Goal: Transaction & Acquisition: Purchase product/service

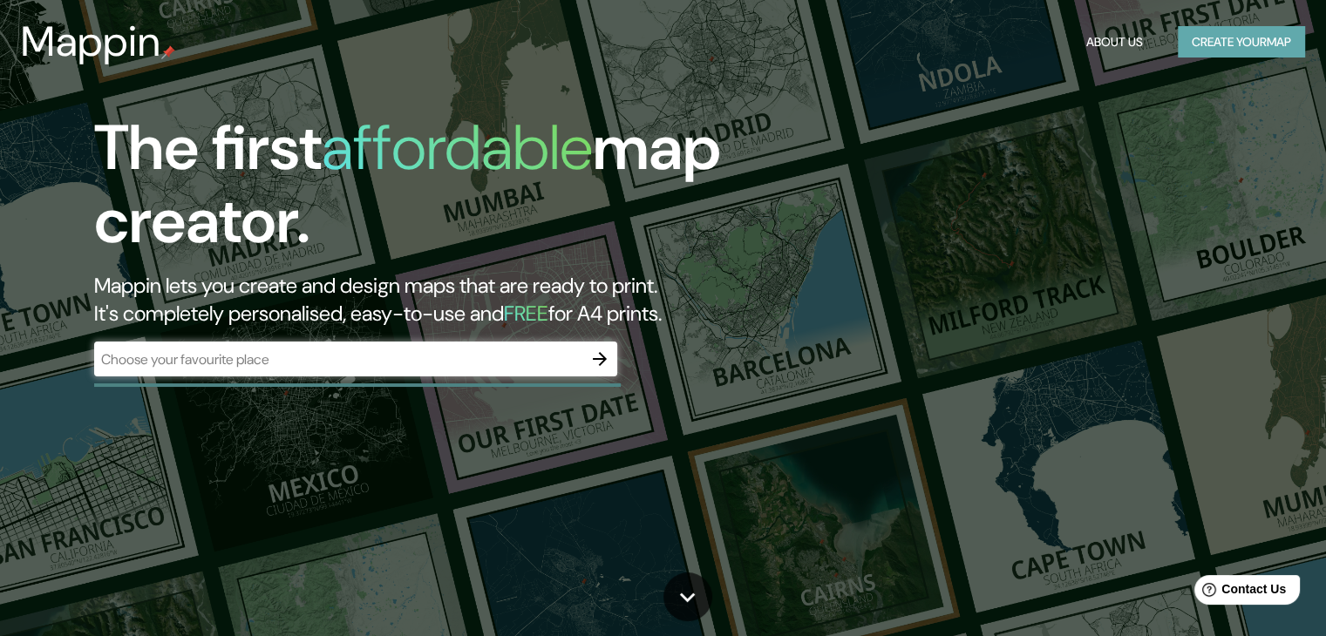
click at [1195, 43] on button "Create your map" at bounding box center [1241, 42] width 127 height 32
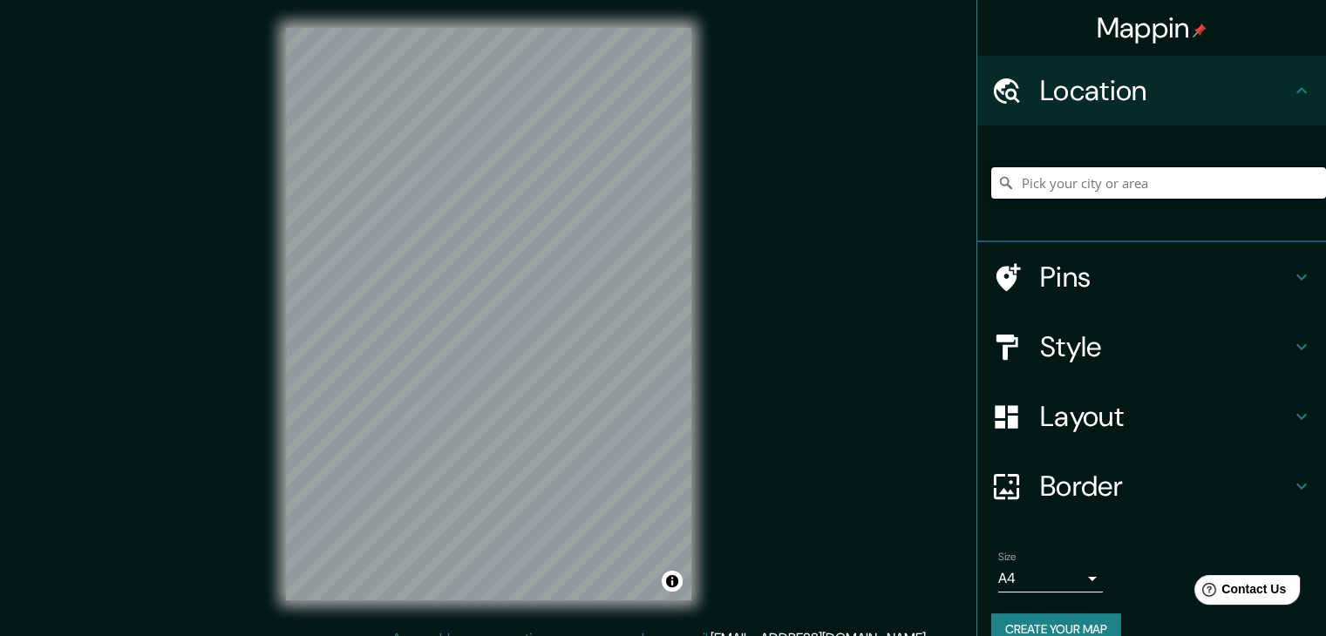
click at [1067, 182] on input "Pick your city or area" at bounding box center [1158, 182] width 335 height 31
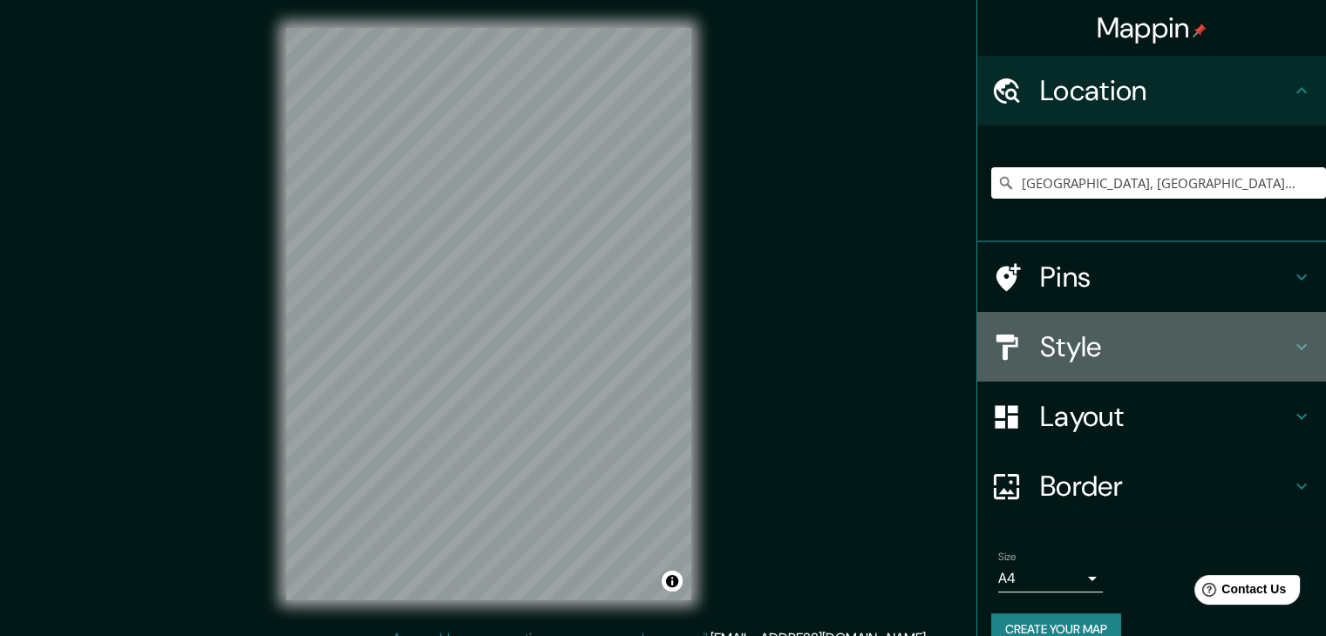
click at [1293, 361] on div "Style" at bounding box center [1151, 347] width 349 height 70
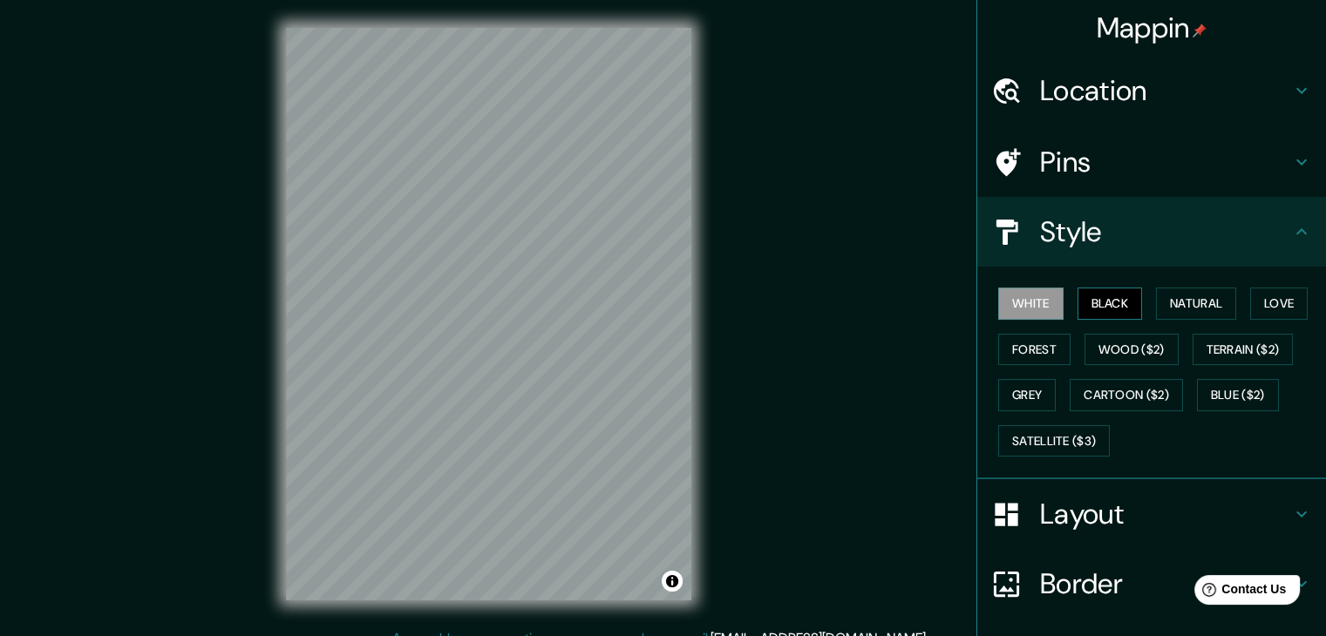
click at [1093, 294] on button "Black" at bounding box center [1109, 304] width 65 height 32
click at [1124, 356] on button "Wood ($2)" at bounding box center [1131, 350] width 94 height 32
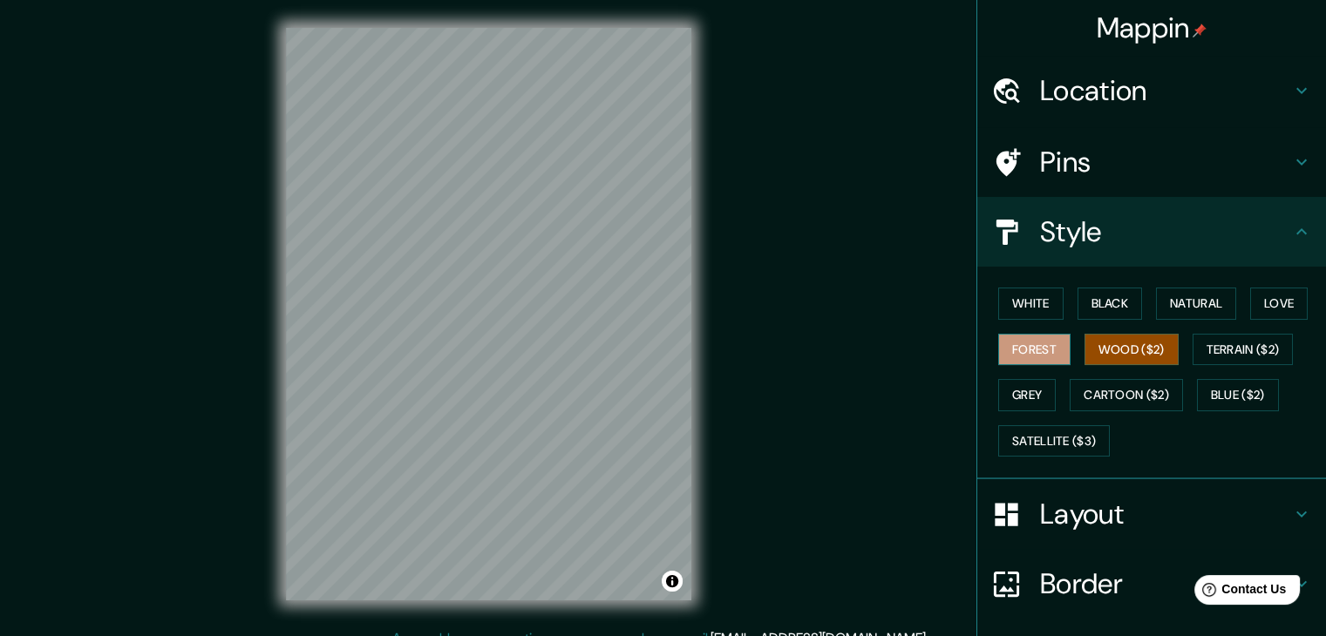
click at [998, 343] on button "Forest" at bounding box center [1034, 350] width 72 height 32
click at [1004, 388] on button "Grey" at bounding box center [1027, 395] width 58 height 32
click at [1291, 511] on icon at bounding box center [1301, 514] width 21 height 21
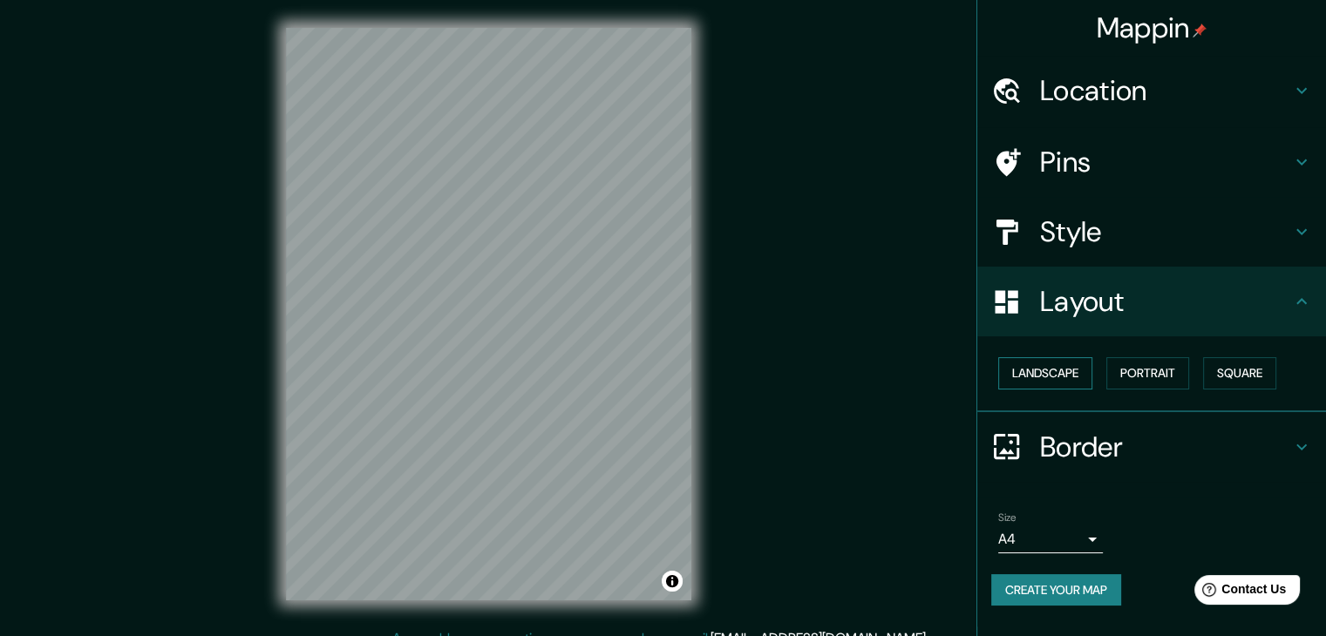
click at [1042, 377] on button "Landscape" at bounding box center [1045, 373] width 94 height 32
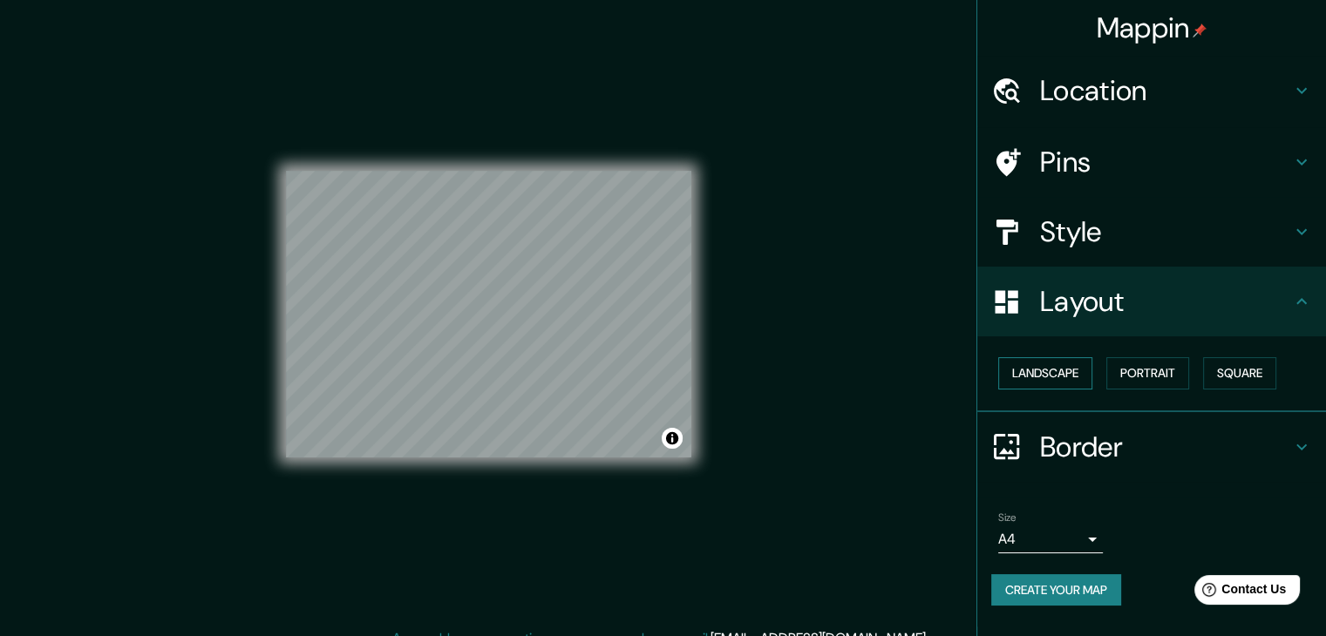
click at [1042, 376] on button "Landscape" at bounding box center [1045, 373] width 94 height 32
click at [1126, 357] on button "Portrait" at bounding box center [1147, 373] width 83 height 32
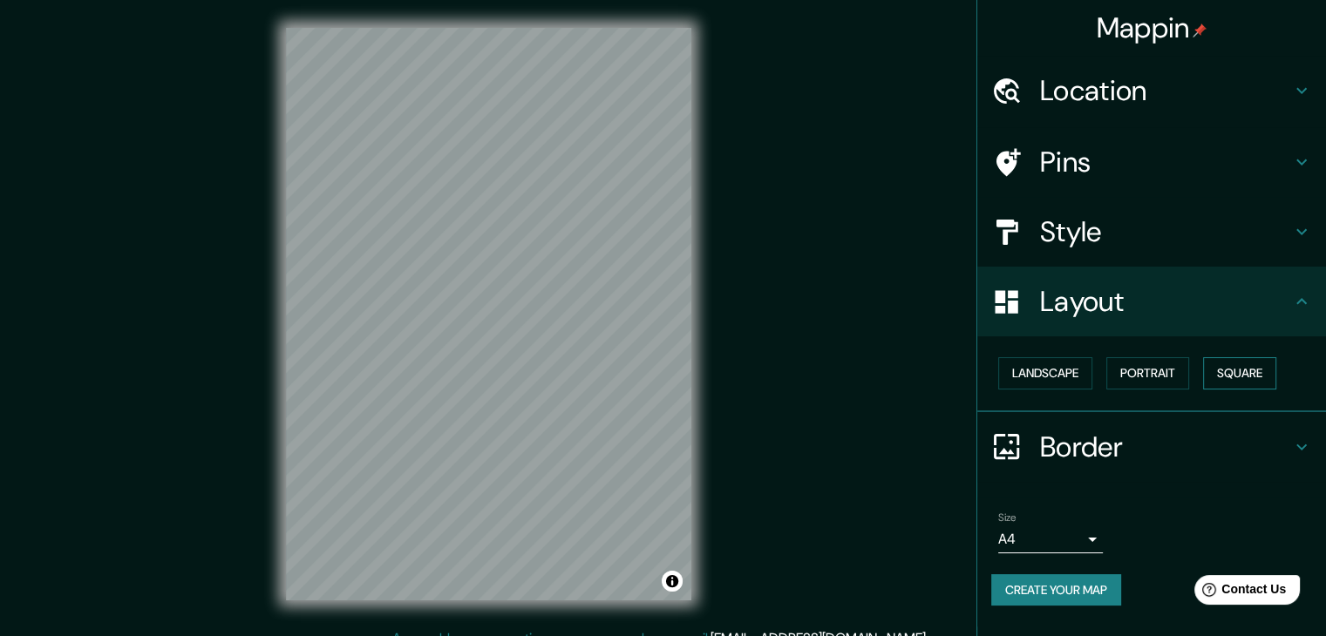
click at [1234, 369] on button "Square" at bounding box center [1239, 373] width 73 height 32
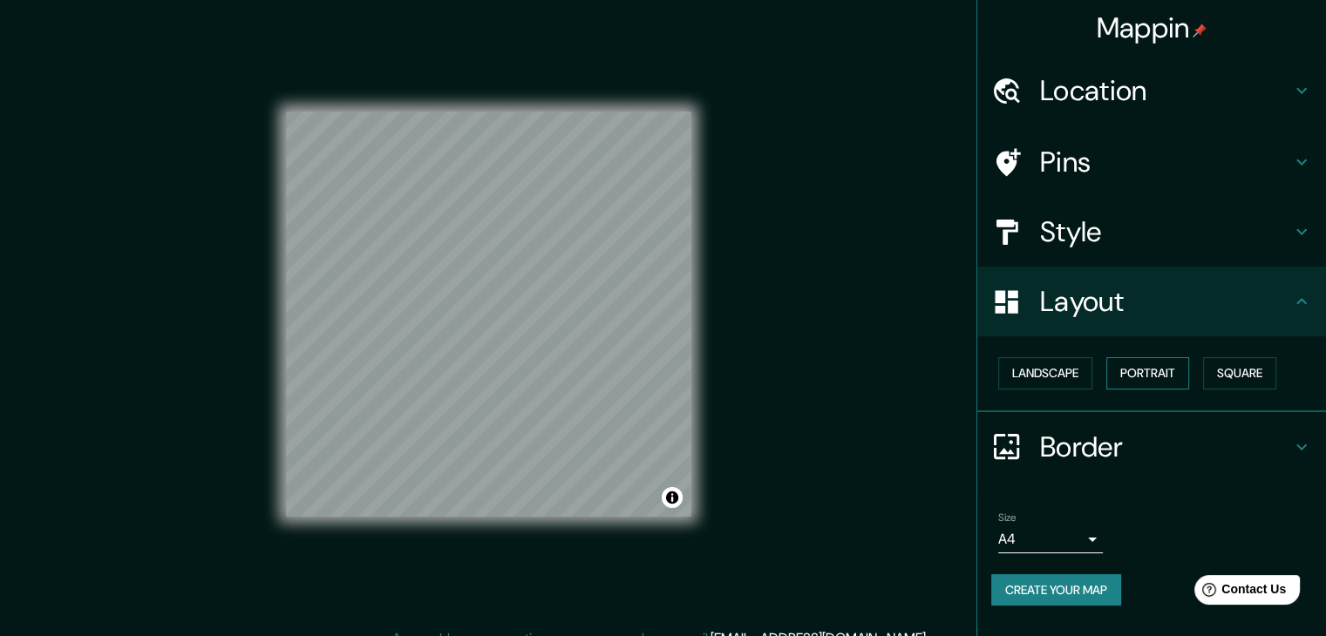
click at [1175, 383] on button "Portrait" at bounding box center [1147, 373] width 83 height 32
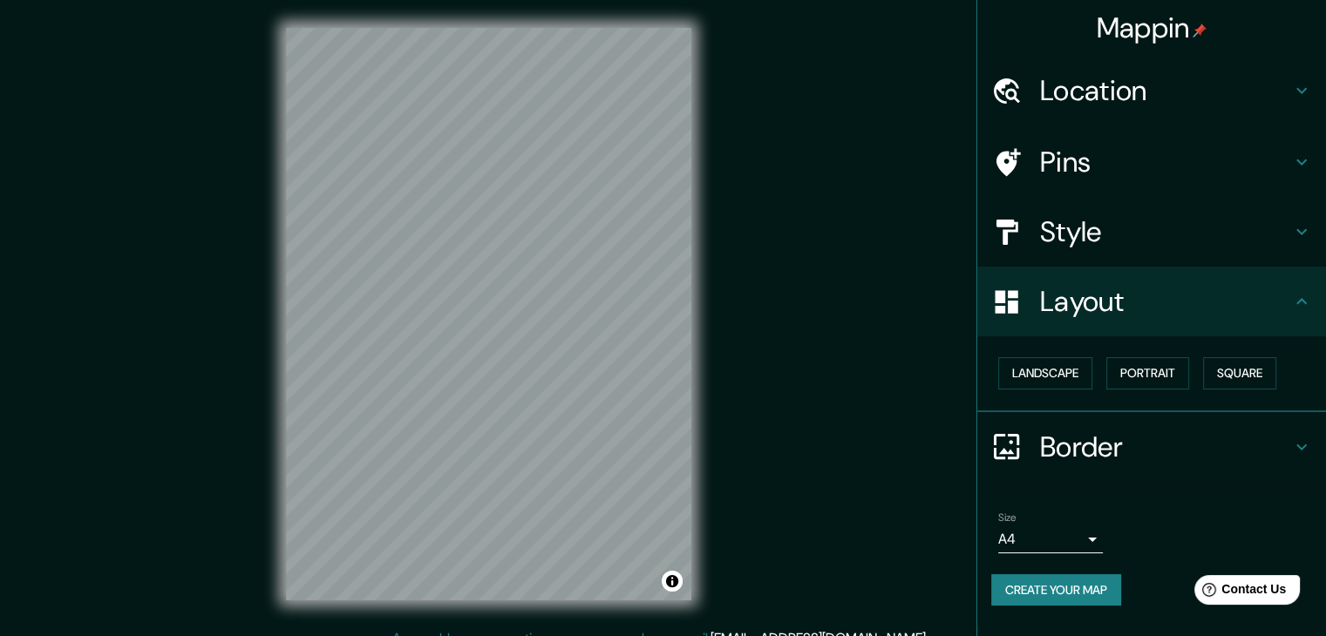
click at [1122, 76] on h4 "Location" at bounding box center [1165, 90] width 251 height 35
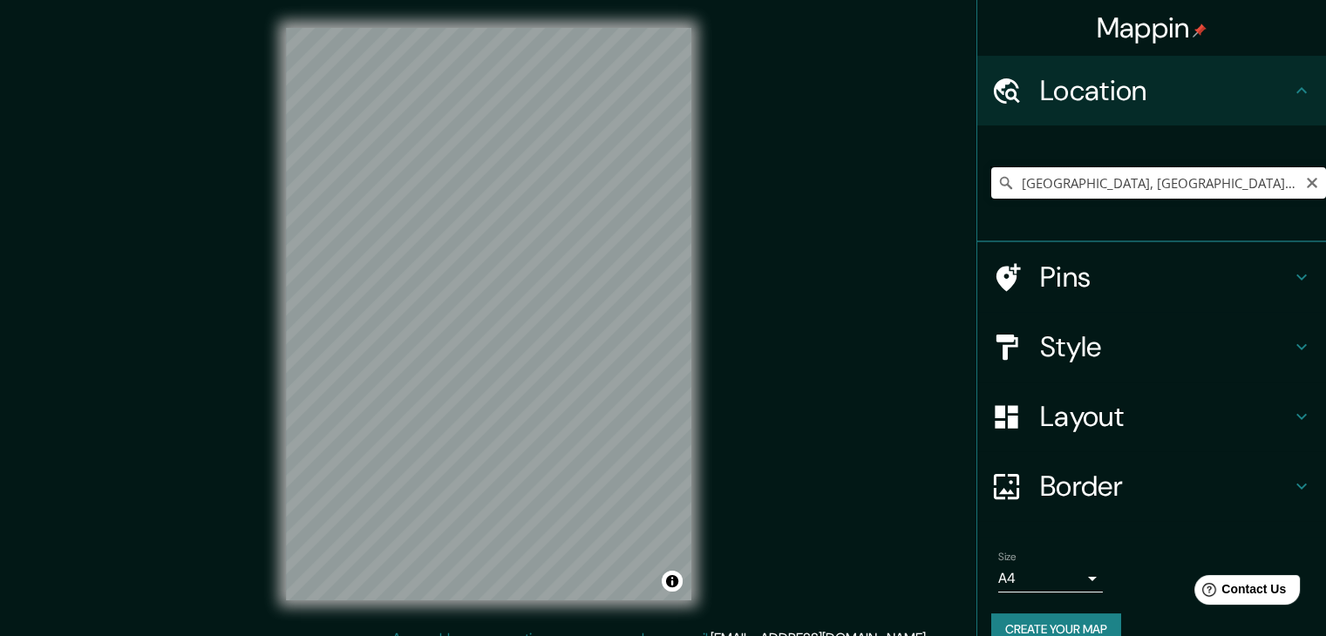
drag, startPoint x: 1252, startPoint y: 188, endPoint x: 1065, endPoint y: 183, distance: 187.5
click at [1066, 183] on input "[GEOGRAPHIC_DATA], [GEOGRAPHIC_DATA], [GEOGRAPHIC_DATA]" at bounding box center [1158, 182] width 335 height 31
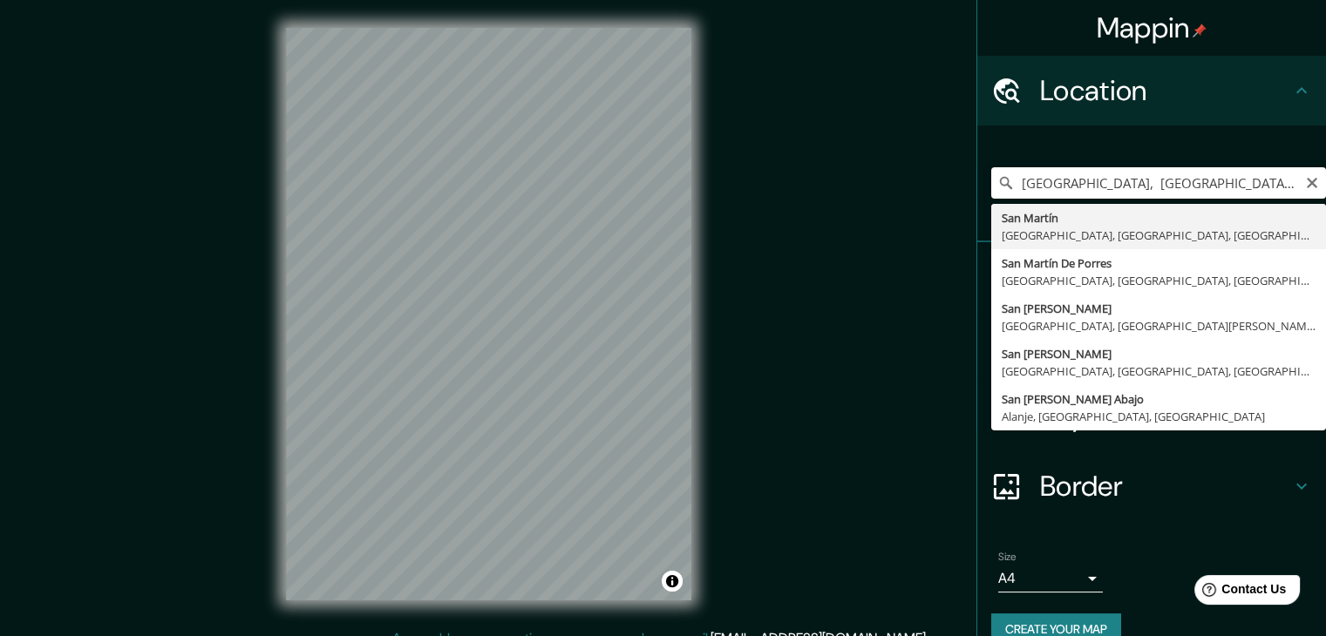
type input "[GEOGRAPHIC_DATA][PERSON_NAME], [GEOGRAPHIC_DATA], [GEOGRAPHIC_DATA], [GEOGRAPH…"
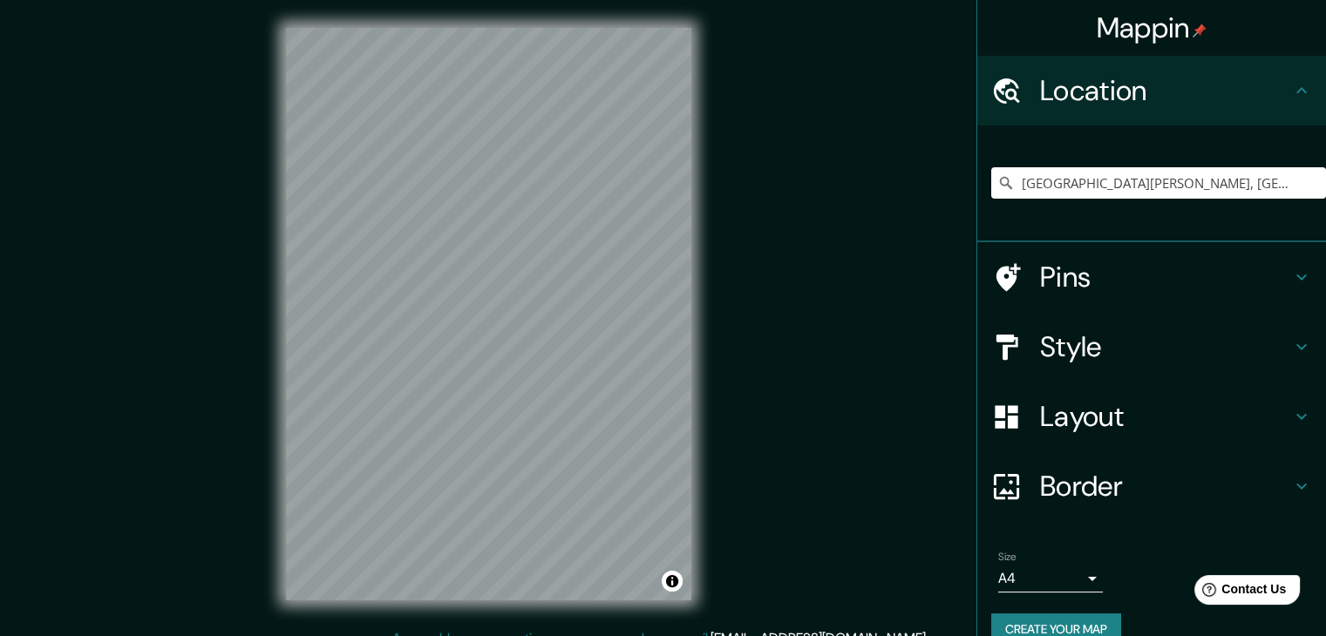
click at [1139, 350] on h4 "Style" at bounding box center [1165, 346] width 251 height 35
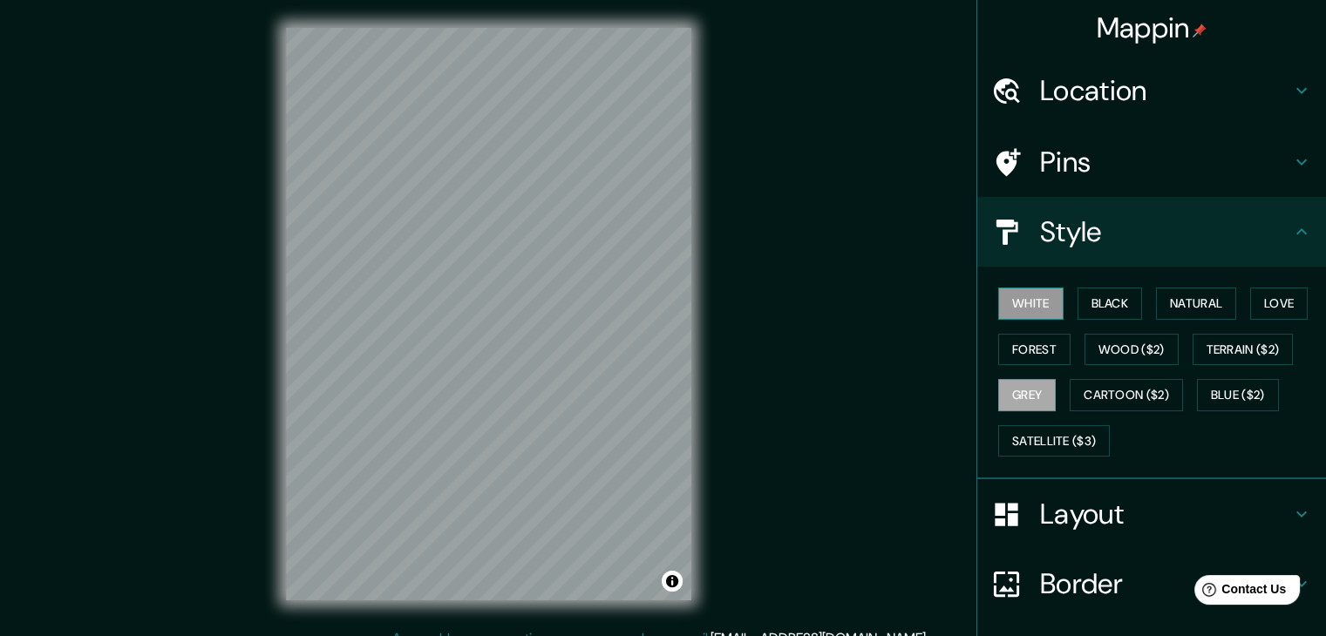
click at [998, 295] on button "White" at bounding box center [1030, 304] width 65 height 32
click at [1118, 307] on button "Black" at bounding box center [1109, 304] width 65 height 32
drag, startPoint x: 1076, startPoint y: 322, endPoint x: 1067, endPoint y: 330, distance: 13.0
click at [1069, 329] on div "White Black Natural Love Forest Wood ($2) Terrain ($2) Grey Cartoon ($2) Blue (…" at bounding box center [1158, 372] width 335 height 183
click at [977, 291] on div "White Black Natural Love Forest Wood ($2) Terrain ($2) Grey Cartoon ($2) Blue (…" at bounding box center [1151, 373] width 349 height 213
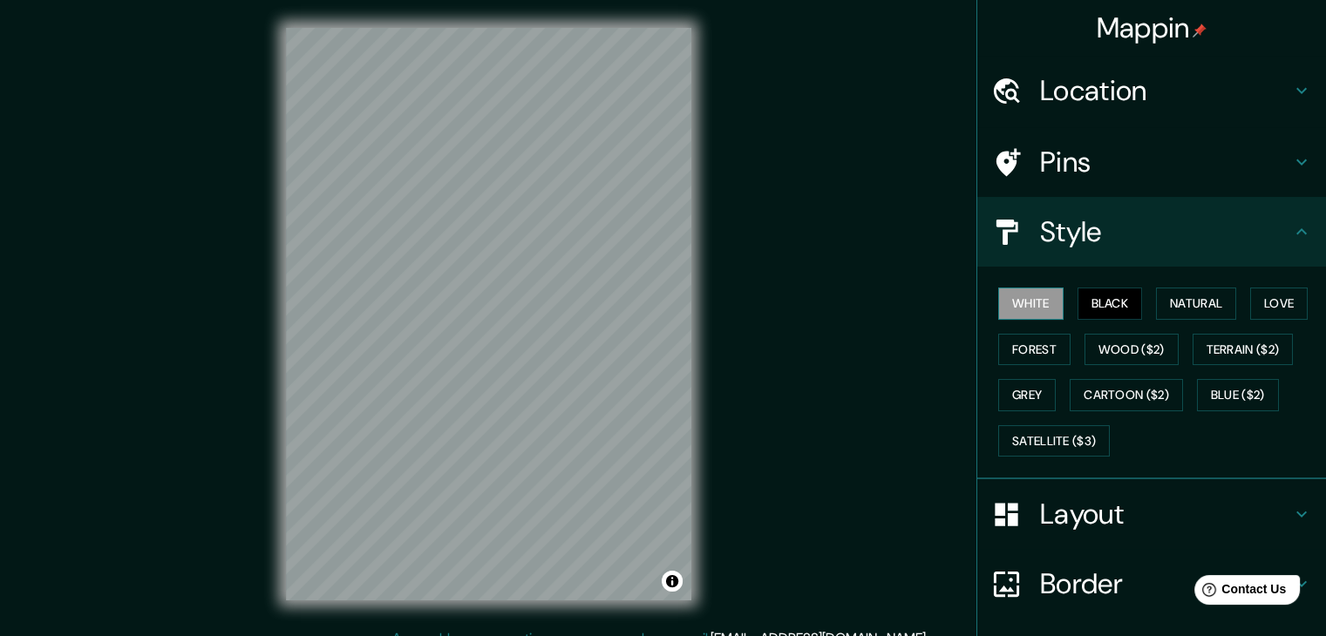
click at [998, 295] on button "White" at bounding box center [1030, 304] width 65 height 32
click at [1192, 299] on button "Natural" at bounding box center [1196, 304] width 80 height 32
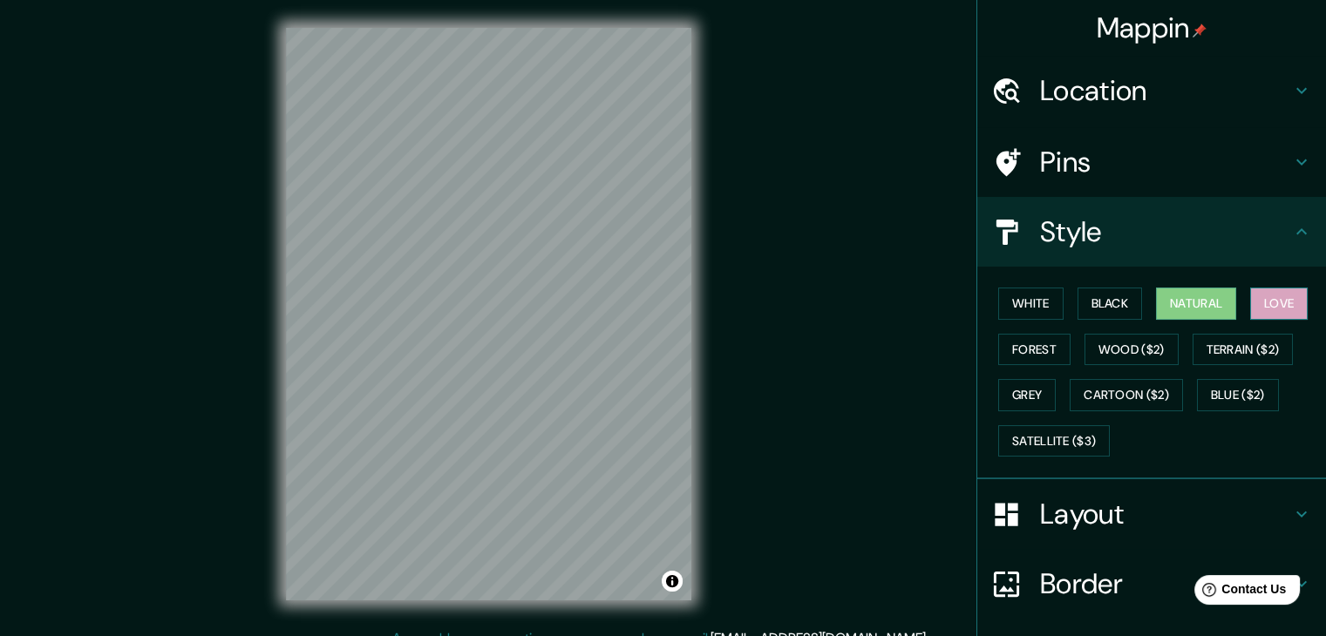
click at [1257, 308] on button "Love" at bounding box center [1279, 304] width 58 height 32
click at [1153, 347] on button "Wood ($2)" at bounding box center [1131, 350] width 94 height 32
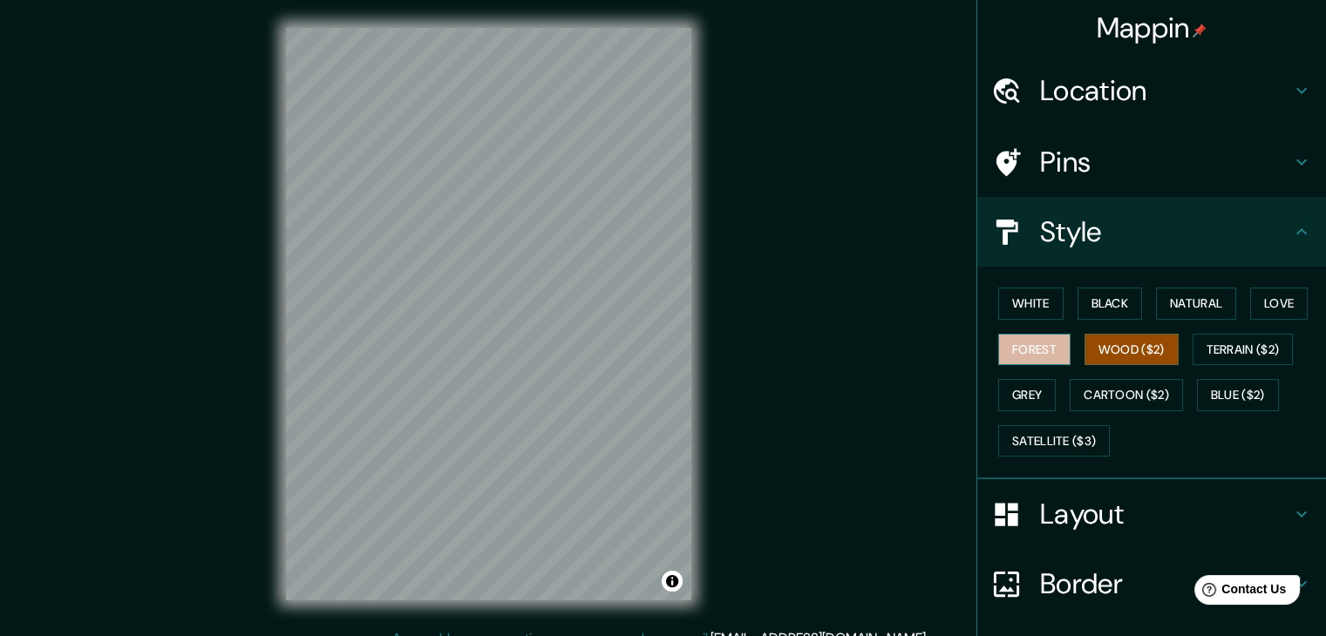
click at [1053, 339] on button "Forest" at bounding box center [1034, 350] width 72 height 32
click at [1018, 410] on div "White Black Natural Love Forest Wood ($2) Terrain ($2) Grey Cartoon ($2) Blue (…" at bounding box center [1158, 372] width 335 height 183
click at [1015, 395] on button "Grey" at bounding box center [1027, 395] width 58 height 32
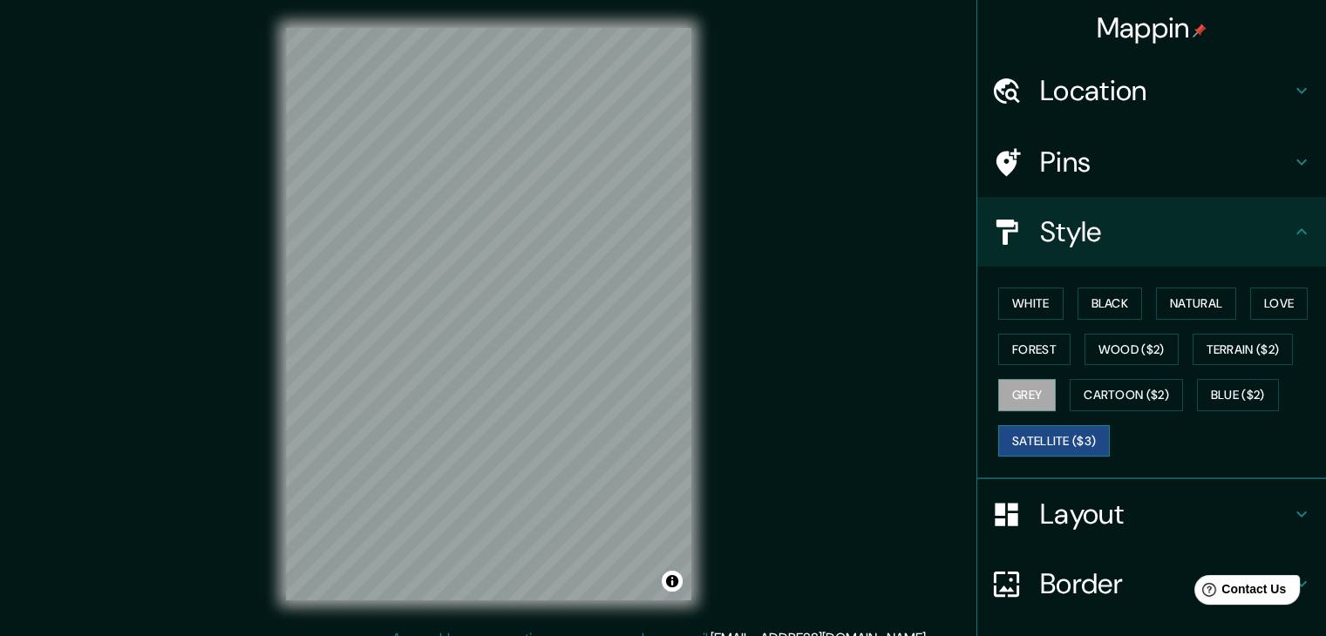
click at [1060, 444] on button "Satellite ($3)" at bounding box center [1054, 441] width 112 height 32
click at [695, 330] on div "© Mapbox © OpenStreetMap Improve this map © Maxar" at bounding box center [488, 314] width 461 height 628
click at [1022, 301] on button "White" at bounding box center [1030, 304] width 65 height 32
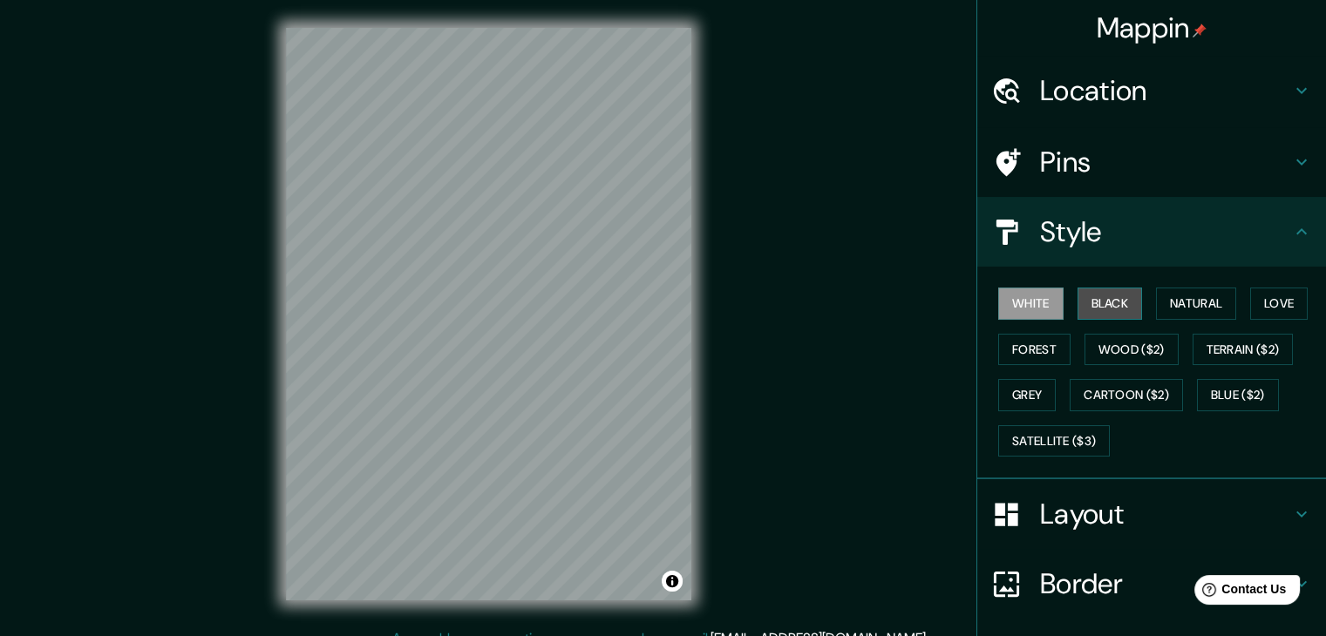
click at [1087, 301] on button "Black" at bounding box center [1109, 304] width 65 height 32
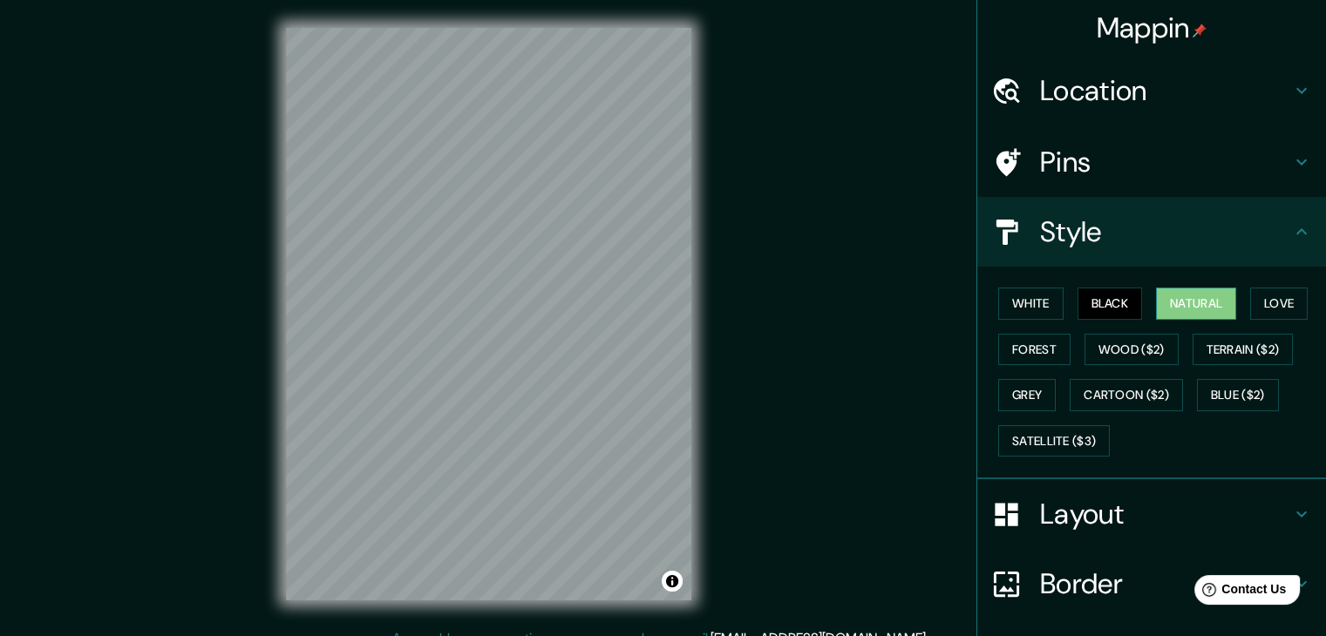
click at [1175, 298] on button "Natural" at bounding box center [1196, 304] width 80 height 32
click at [267, 479] on div "© Mapbox © OpenStreetMap Improve this map" at bounding box center [488, 314] width 461 height 628
